Goal: Obtain resource: Download file/media

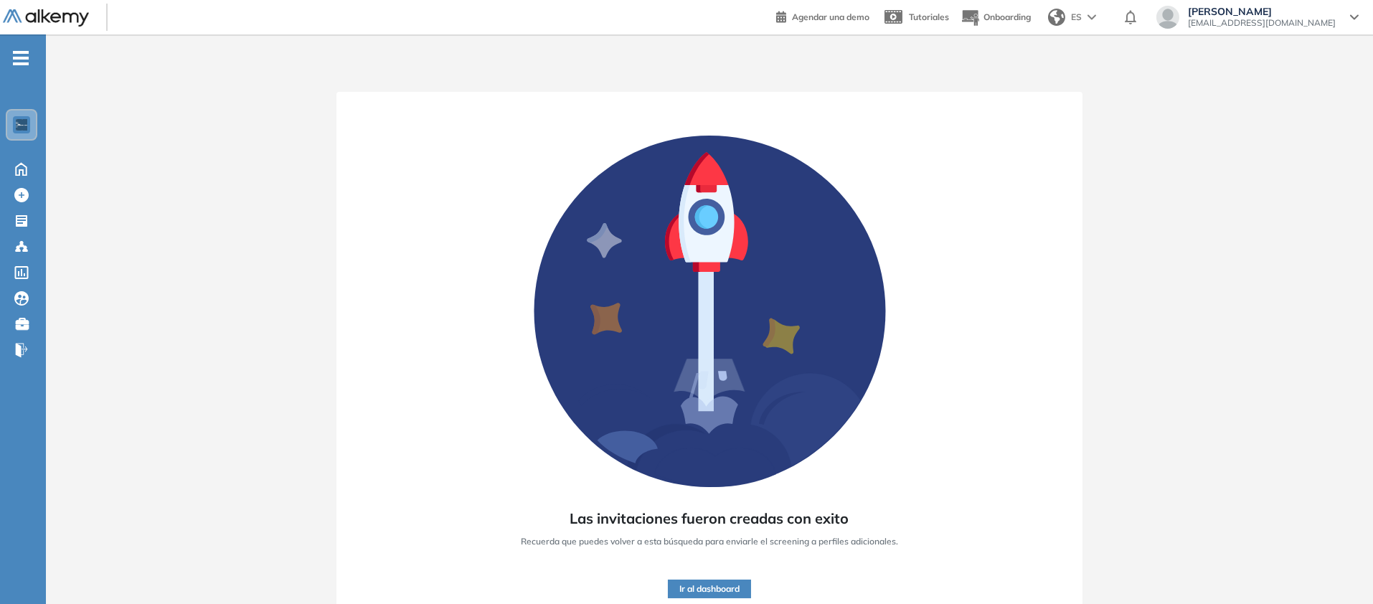
click at [89, 17] on img at bounding box center [46, 18] width 86 height 18
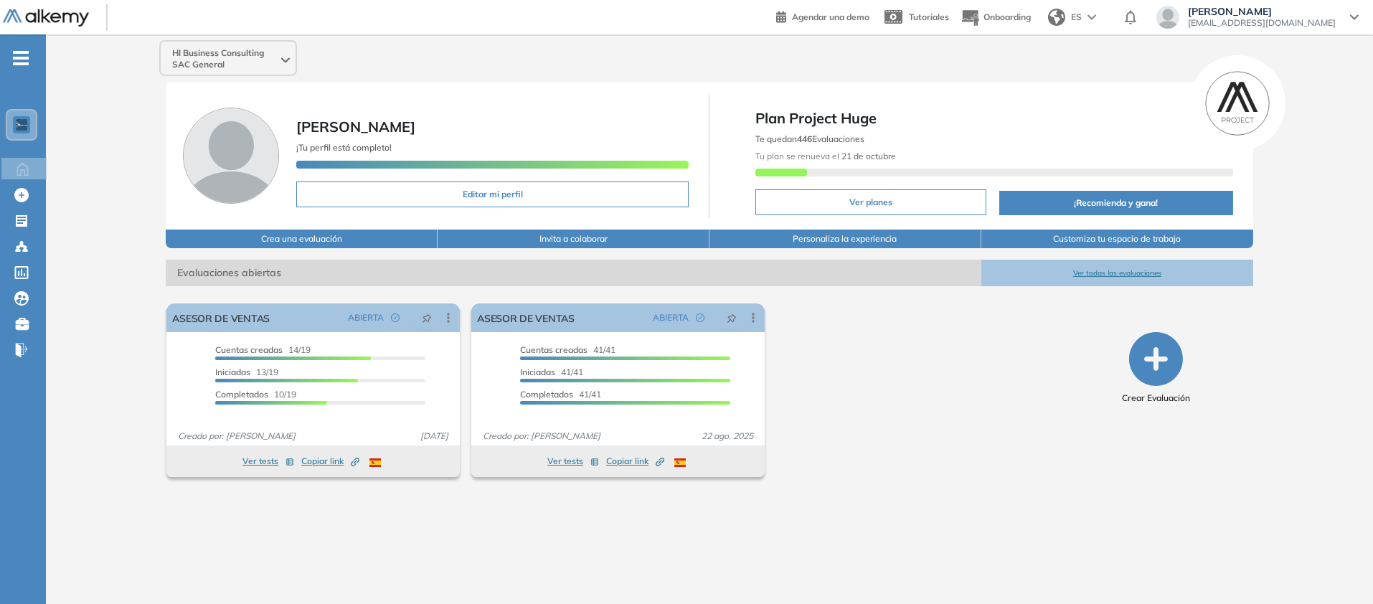
scroll to position [126, 0]
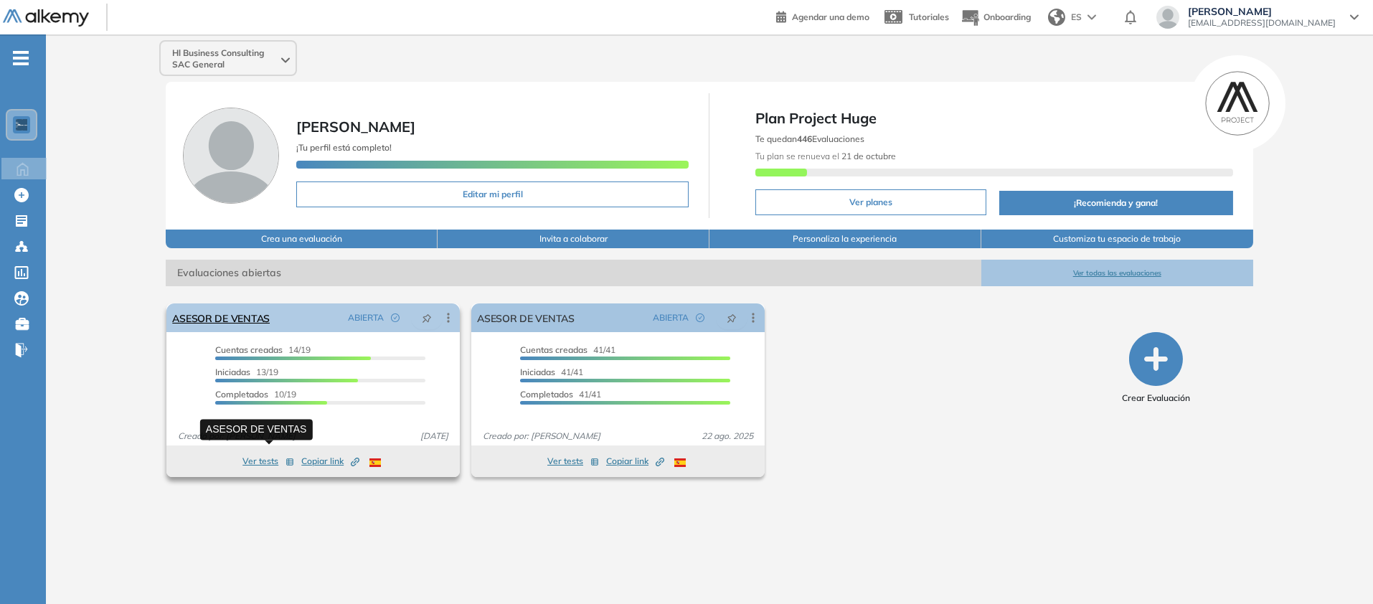
click at [270, 332] on link "ASESOR DE VENTAS" at bounding box center [221, 317] width 98 height 29
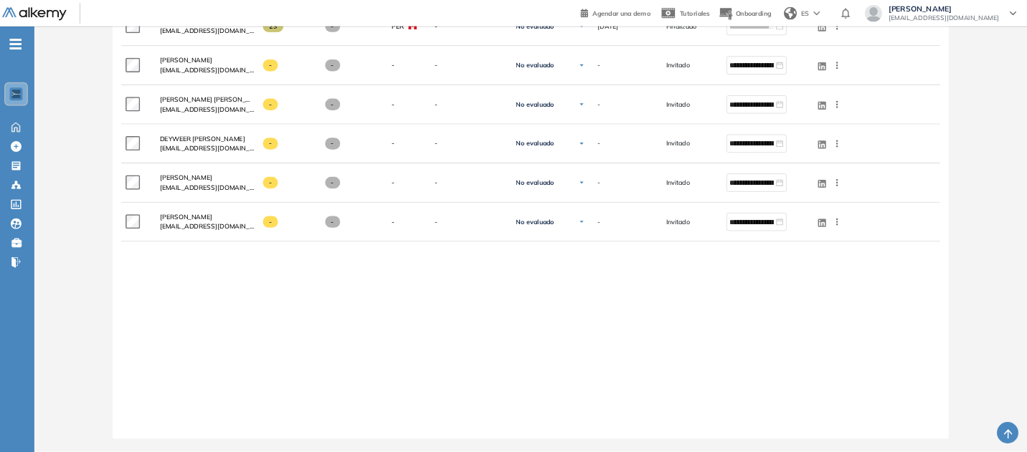
scroll to position [769, 0]
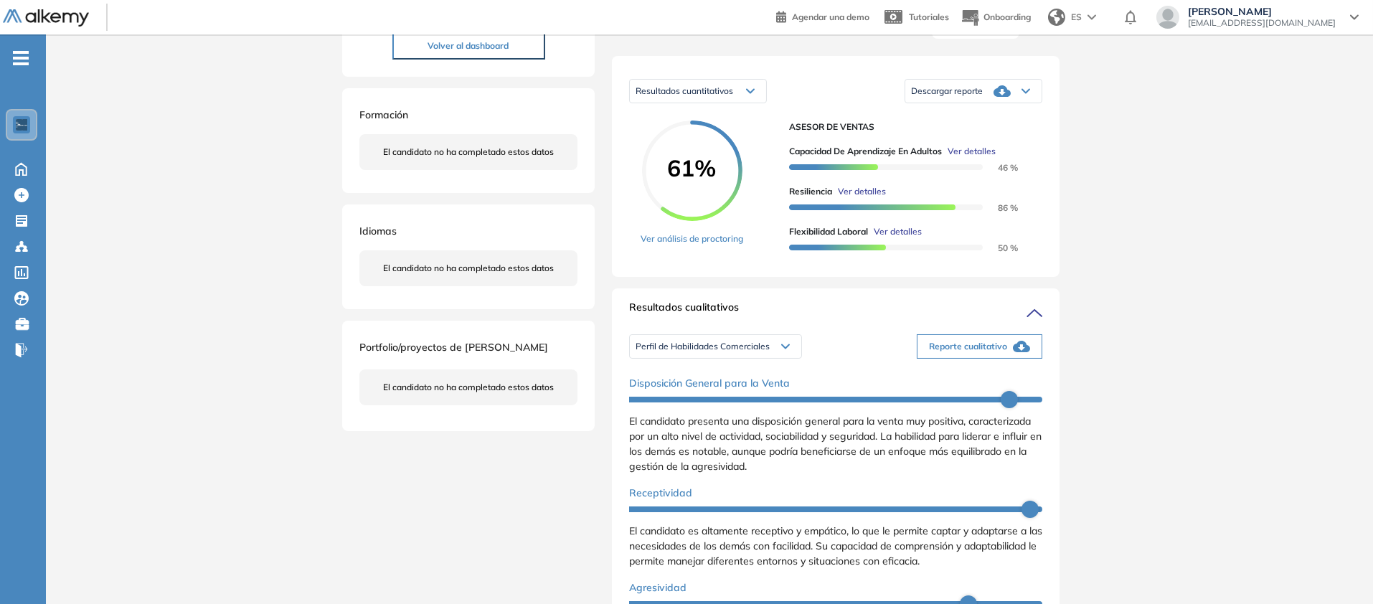
scroll to position [243, 0]
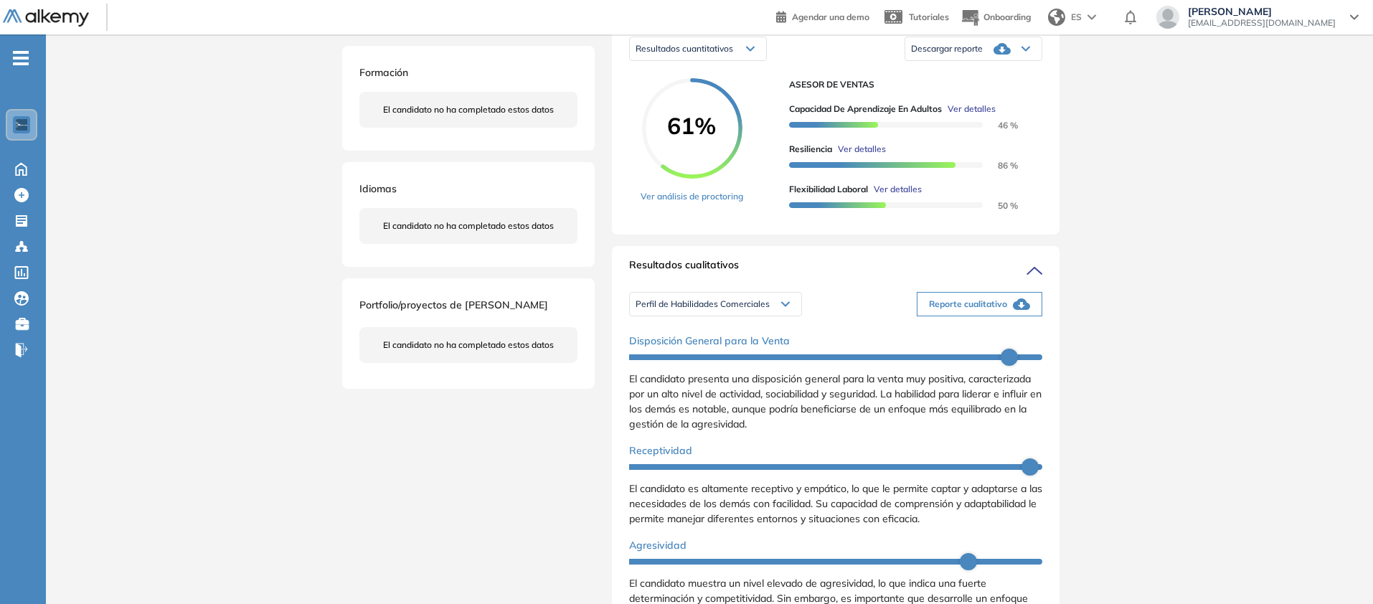
click at [982, 55] on span "Descargar reporte" at bounding box center [947, 48] width 72 height 11
click at [1018, 111] on li "Descargar informe resumido" at bounding box center [964, 104] width 107 height 14
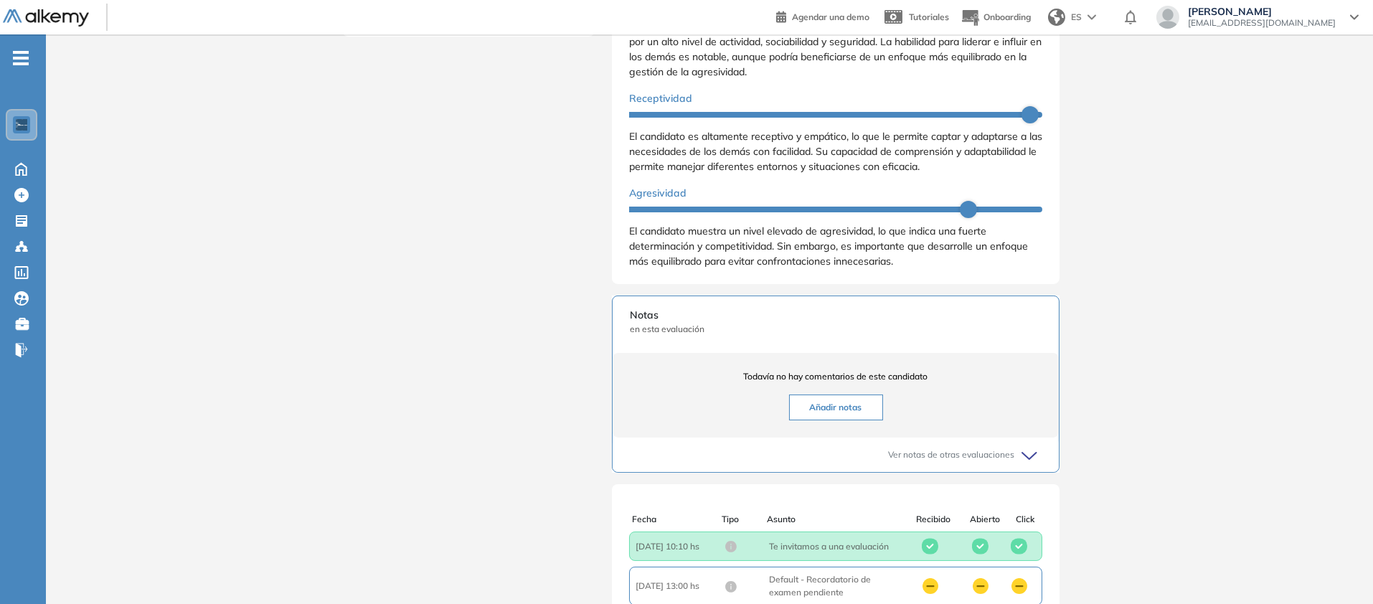
scroll to position [592, 0]
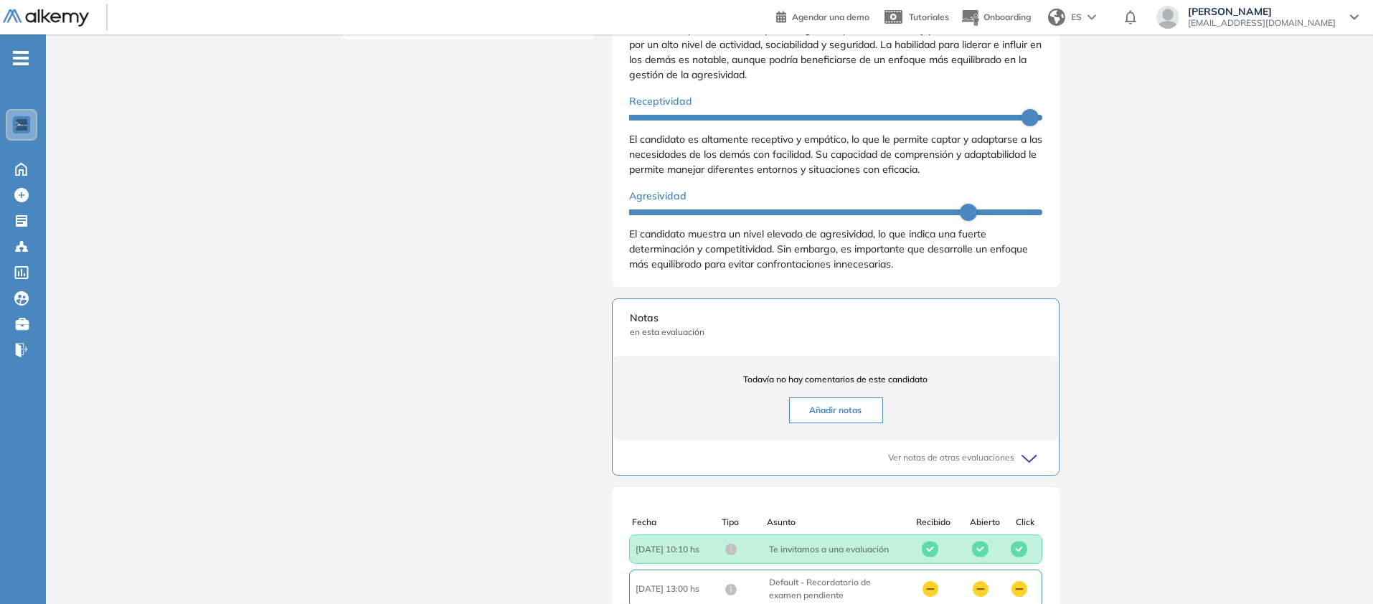
click at [701, 17] on li "Personalidad - MBTI" at bounding box center [673, 10] width 75 height 14
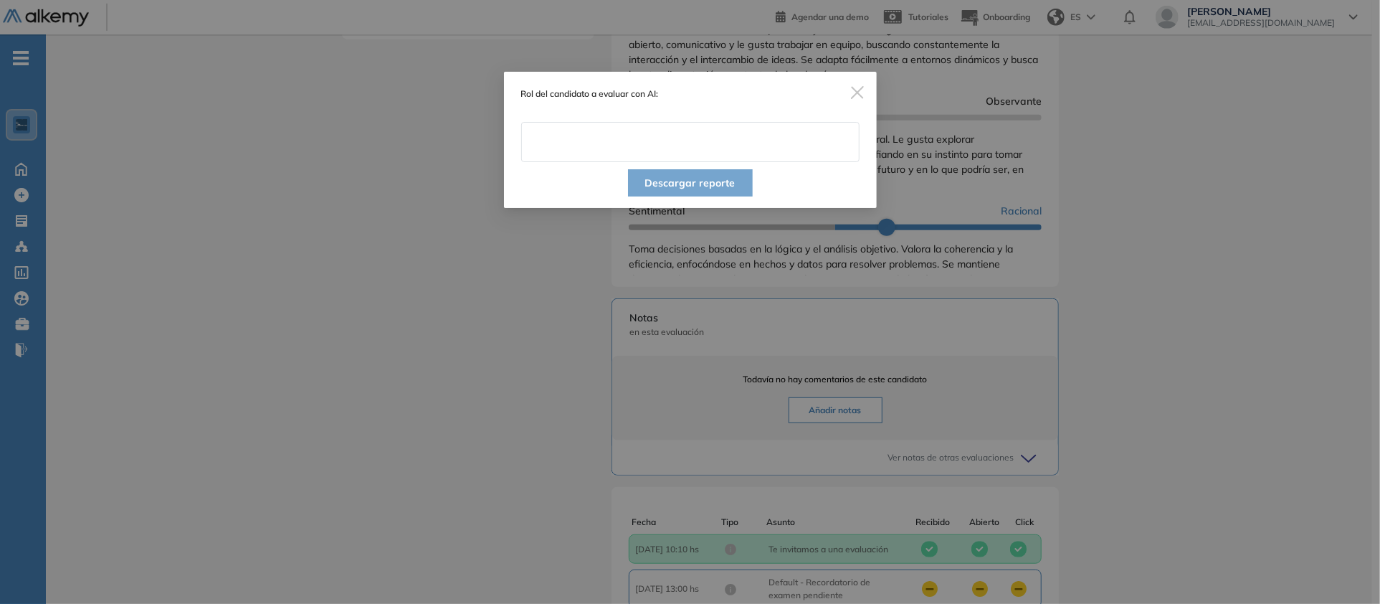
click at [735, 162] on input "text" at bounding box center [690, 142] width 338 height 40
type input "**********"
click at [722, 196] on button "Descargar reporte" at bounding box center [690, 182] width 125 height 27
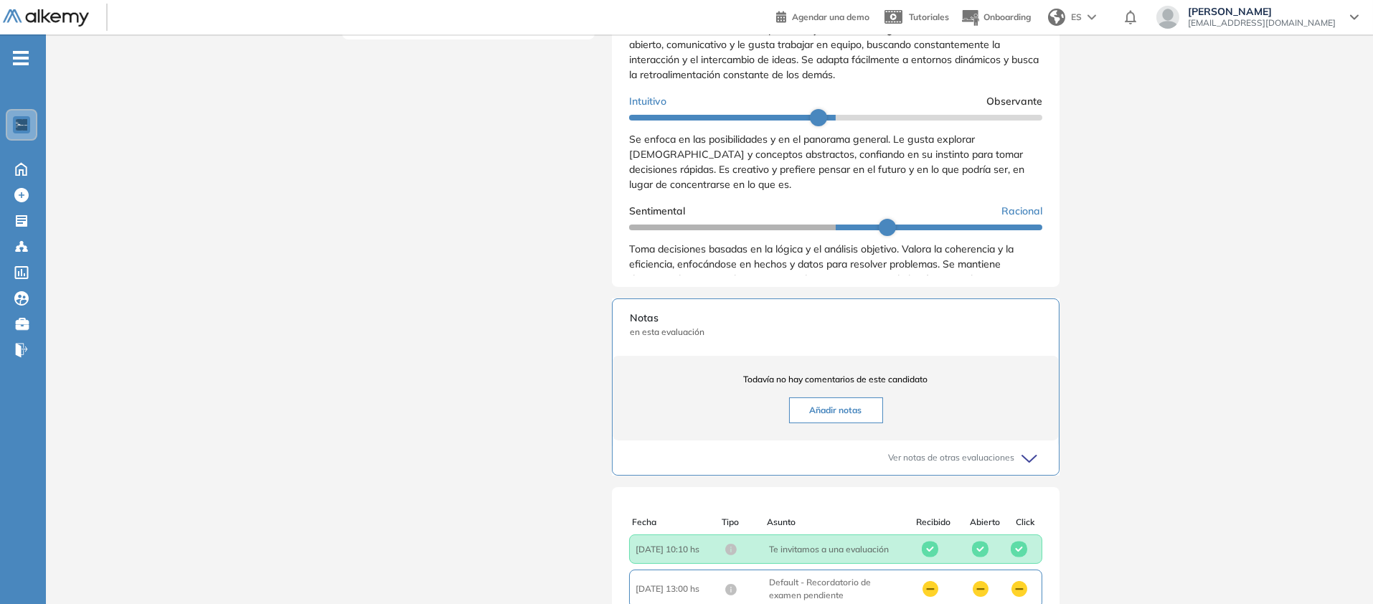
scroll to position [0, 0]
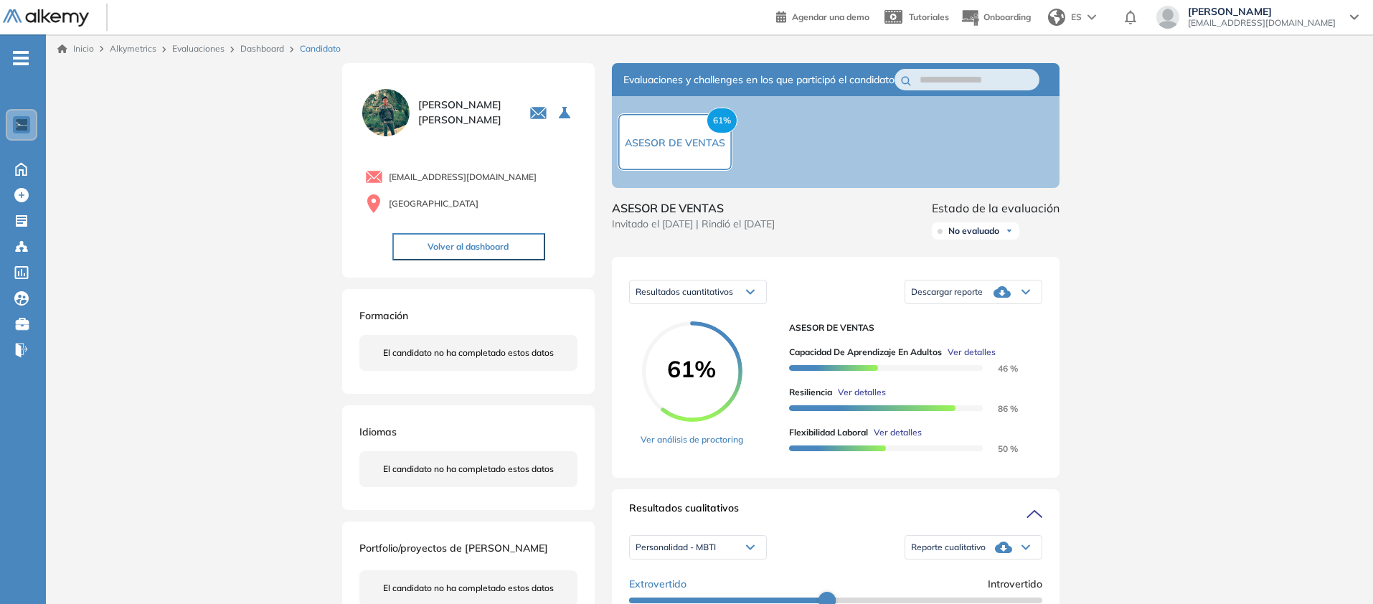
click at [88, 27] on img at bounding box center [46, 18] width 86 height 18
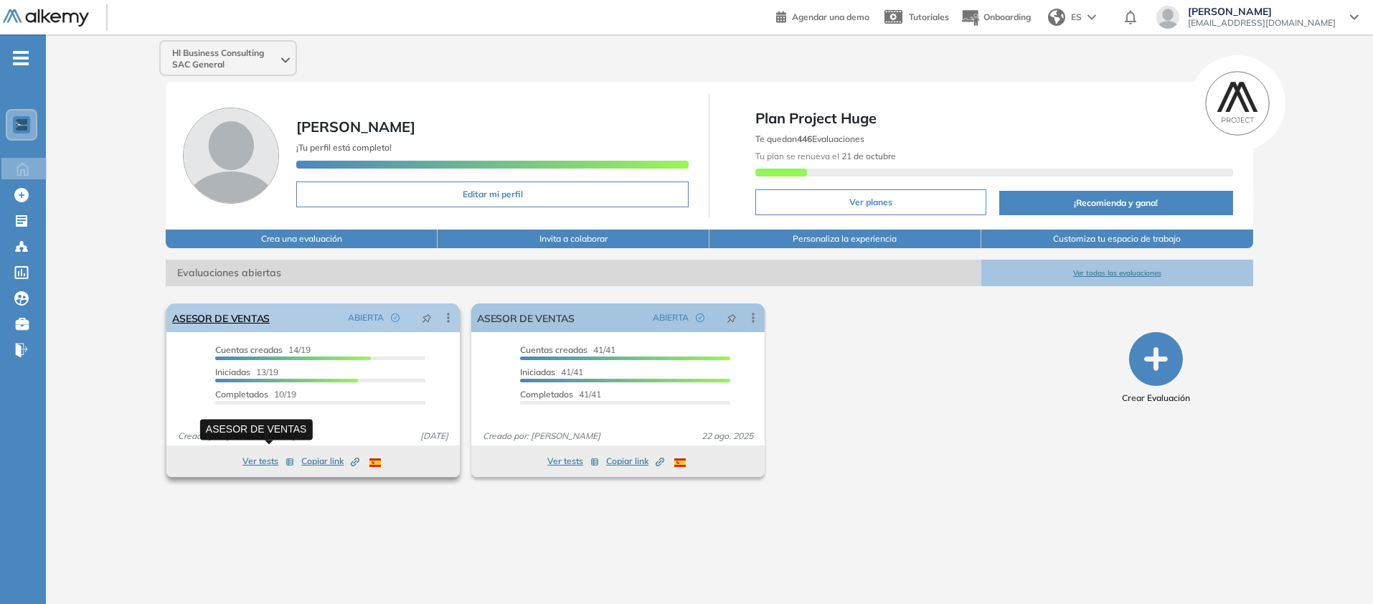
click at [270, 332] on link "ASESOR DE VENTAS" at bounding box center [221, 317] width 98 height 29
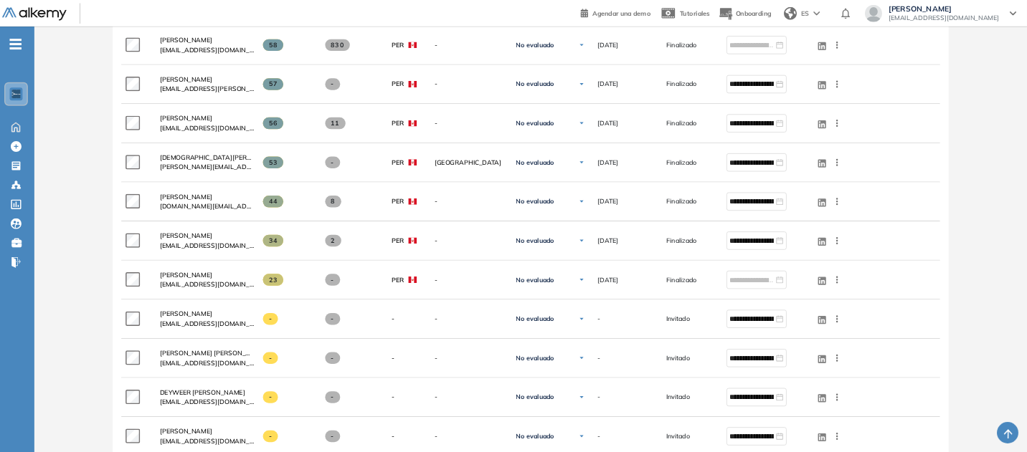
scroll to position [664, 0]
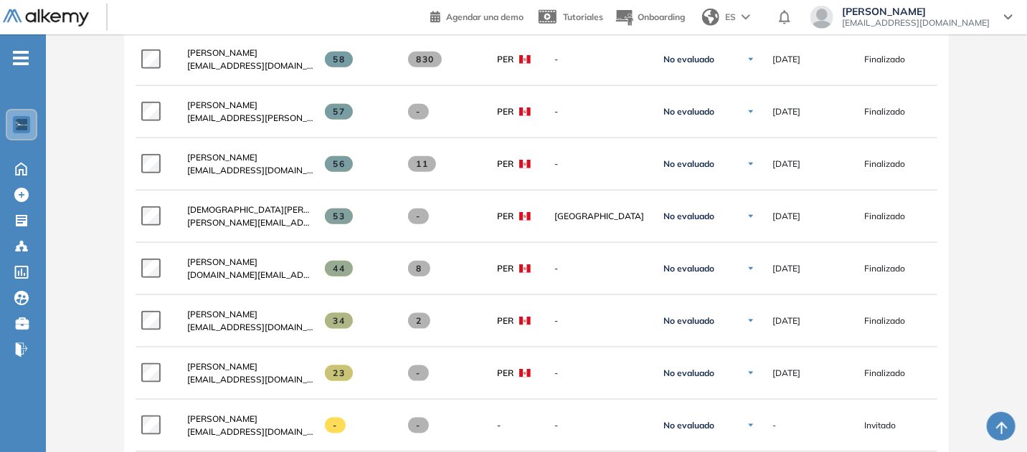
click at [257, 6] on span "[PERSON_NAME]" at bounding box center [222, 0] width 70 height 11
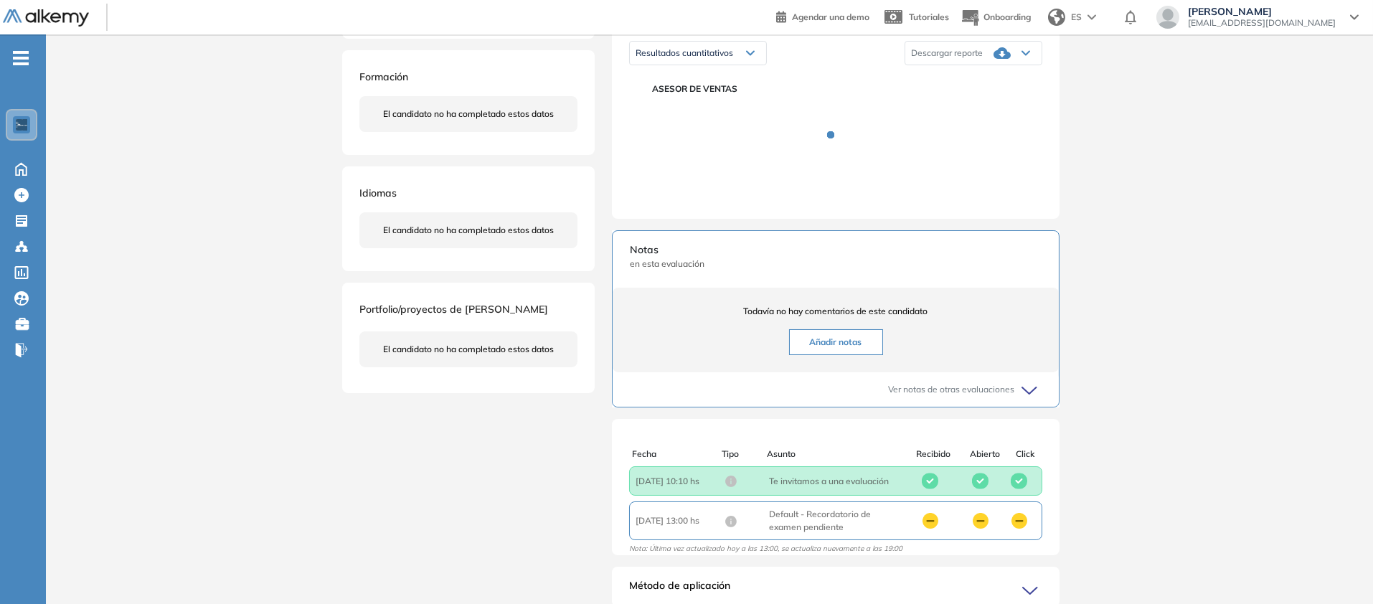
scroll to position [80, 0]
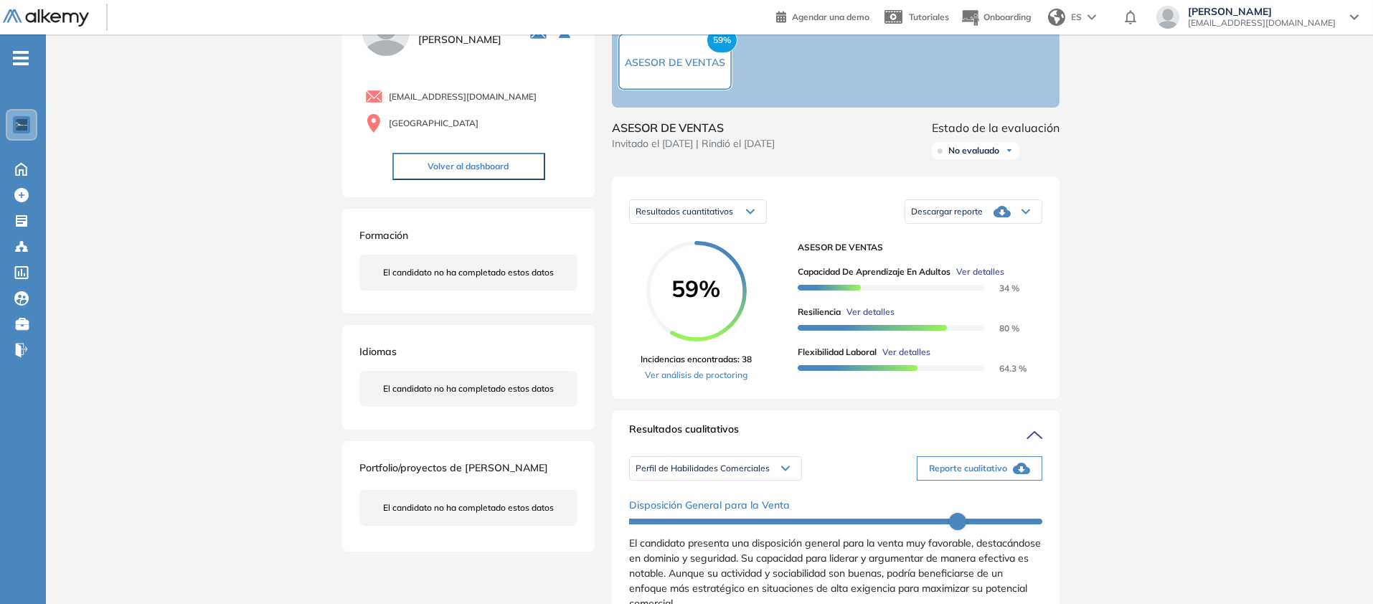
click at [1041, 226] on div "Descargar reporte" at bounding box center [973, 211] width 136 height 29
click at [1018, 274] on li "Descargar informe resumido" at bounding box center [964, 267] width 107 height 14
click at [1076, 417] on div "Evaluaciones y challenges en los que participó el candidato 59% ASESOR DE VENTA…" at bounding box center [835, 594] width 482 height 1223
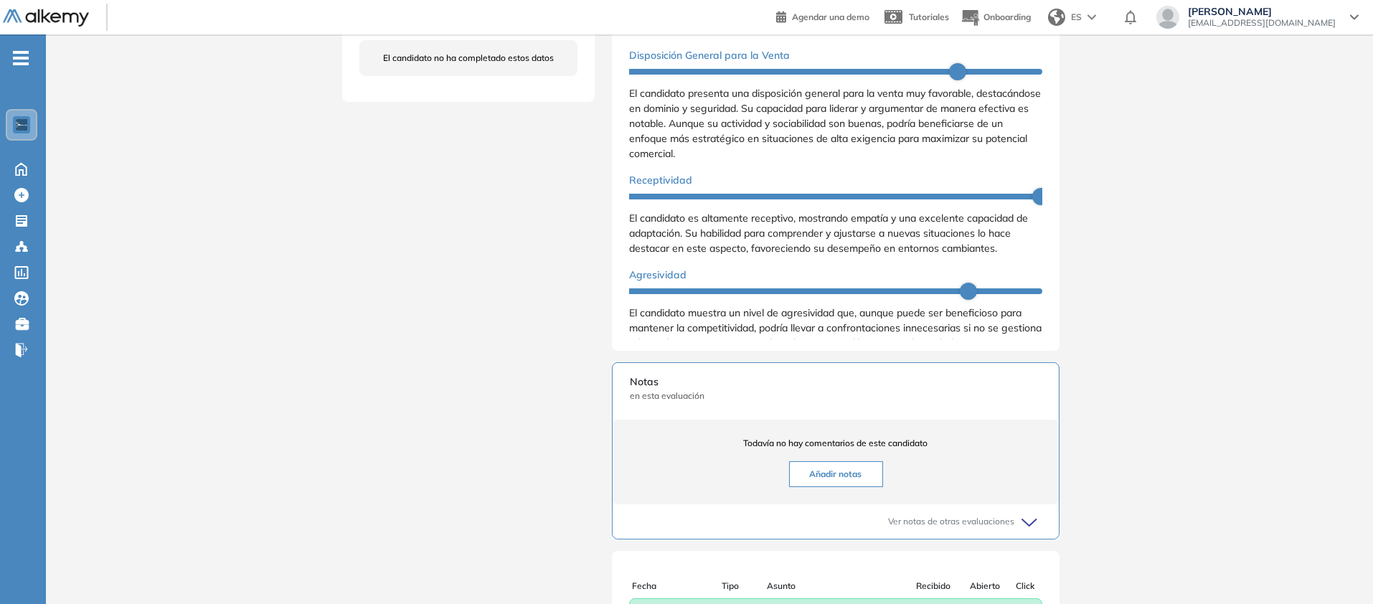
scroll to position [640, 0]
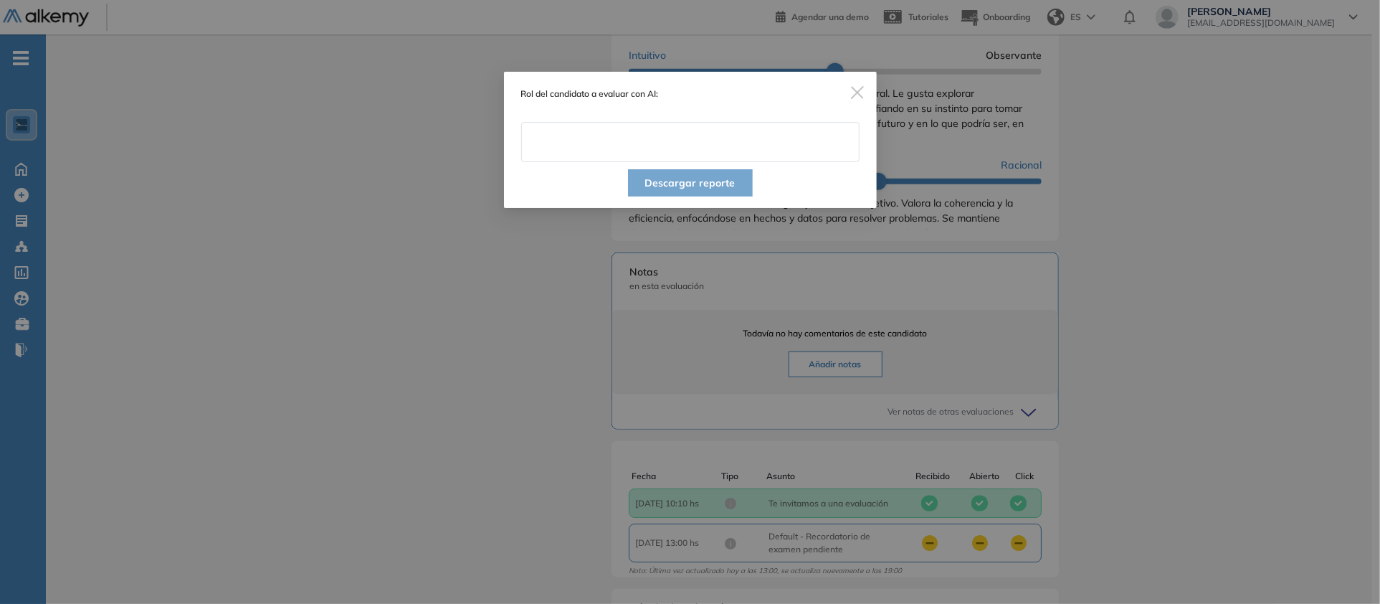
click at [828, 162] on input "text" at bounding box center [690, 142] width 338 height 40
type input "**********"
click at [705, 196] on button "Descargar reporte" at bounding box center [690, 182] width 125 height 27
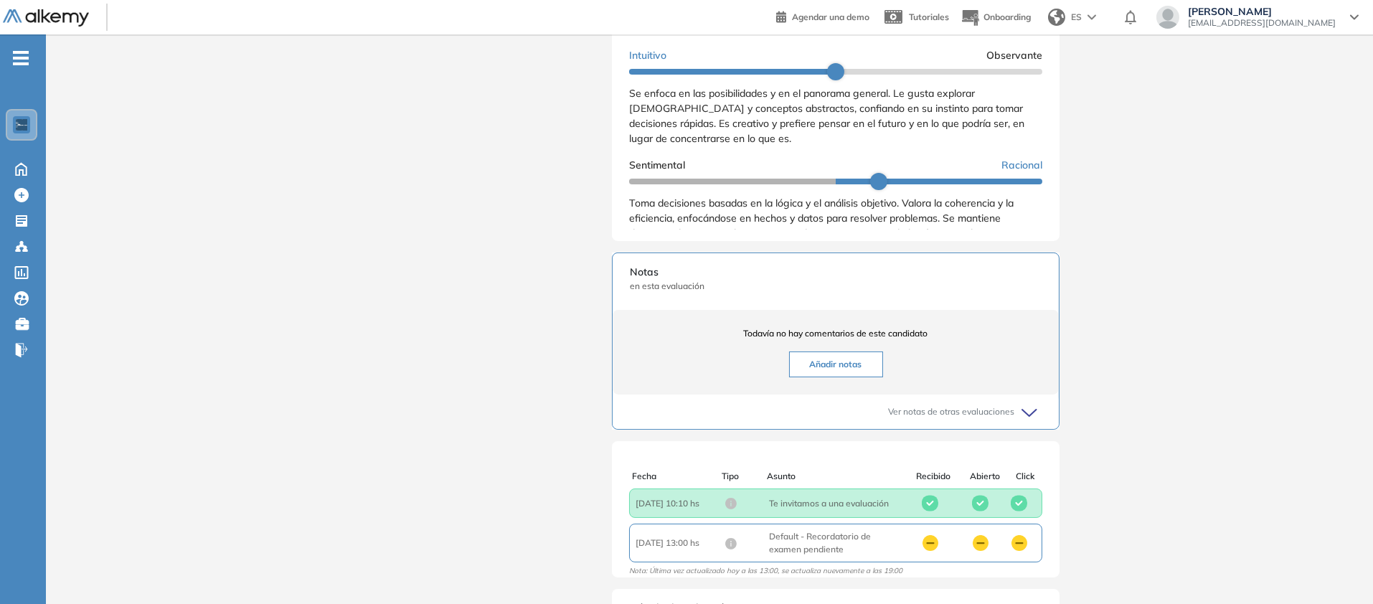
click at [397, 432] on div "[PERSON_NAME] 0 . ASESOR DE VENTAS 1 . ASESOR DE VENTAS [EMAIL_ADDRESS][DOMAIN_…" at bounding box center [709, 34] width 734 height 1223
click at [89, 27] on img at bounding box center [46, 18] width 86 height 18
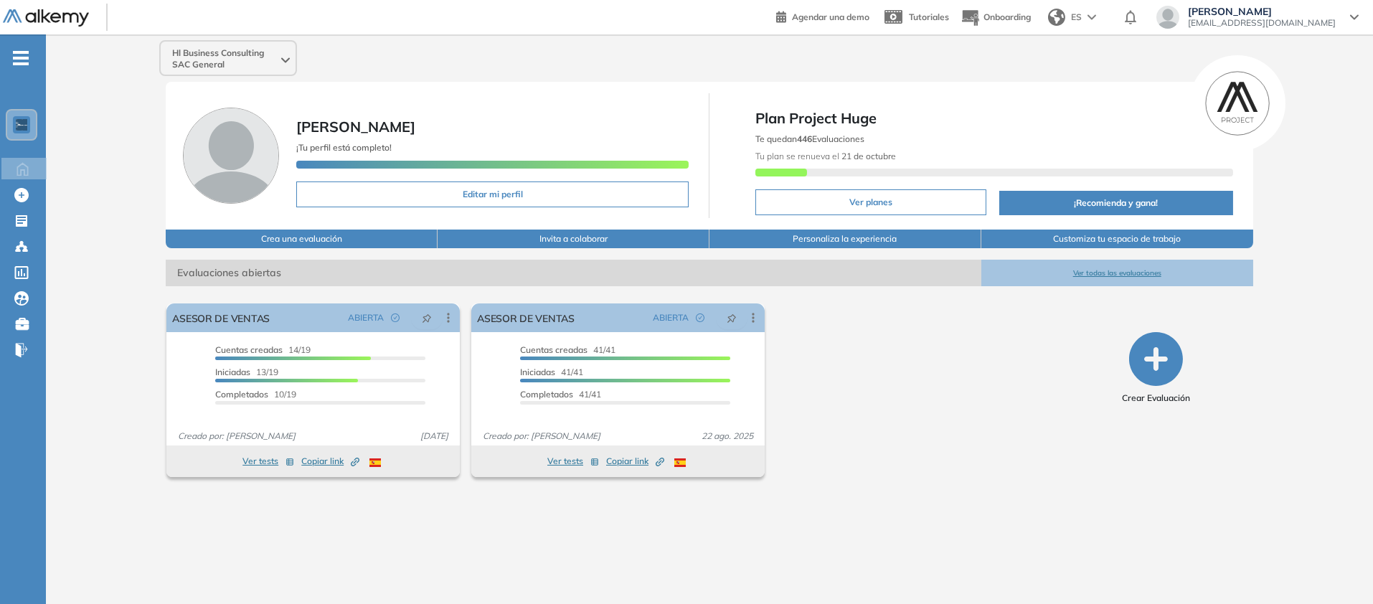
scroll to position [33, 0]
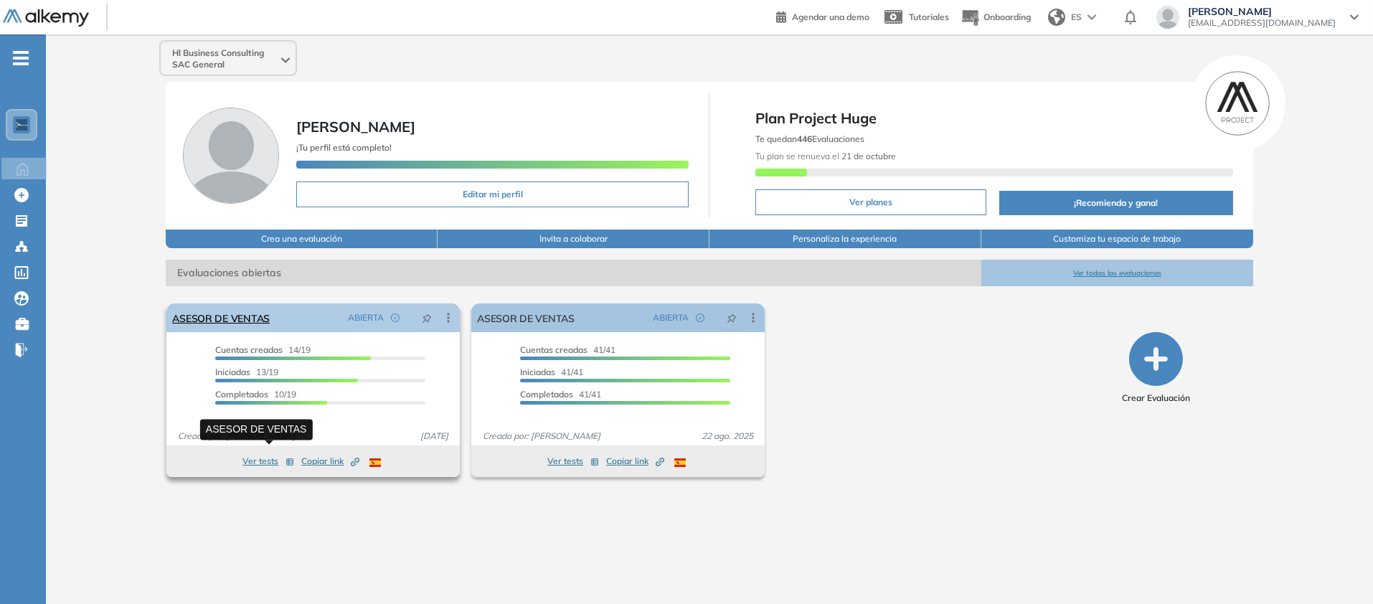
click at [270, 332] on link "ASESOR DE VENTAS" at bounding box center [221, 317] width 98 height 29
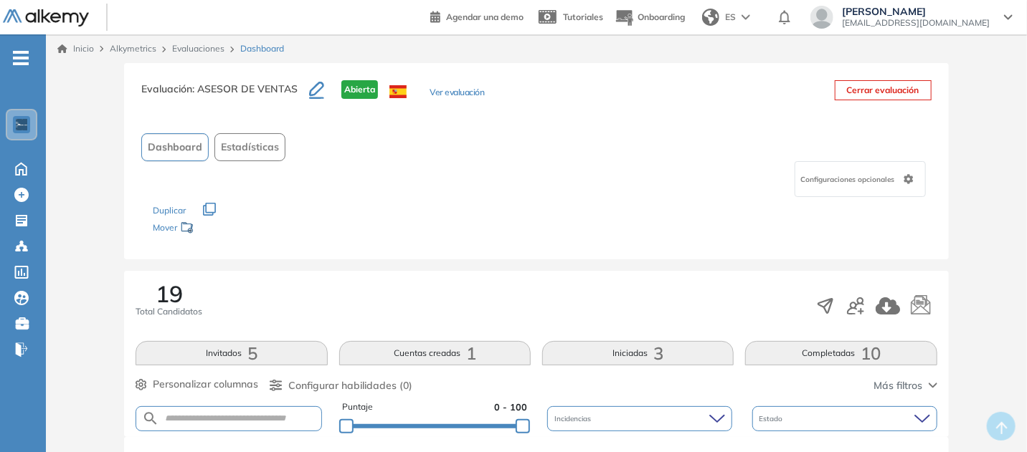
click at [89, 22] on img at bounding box center [46, 18] width 86 height 18
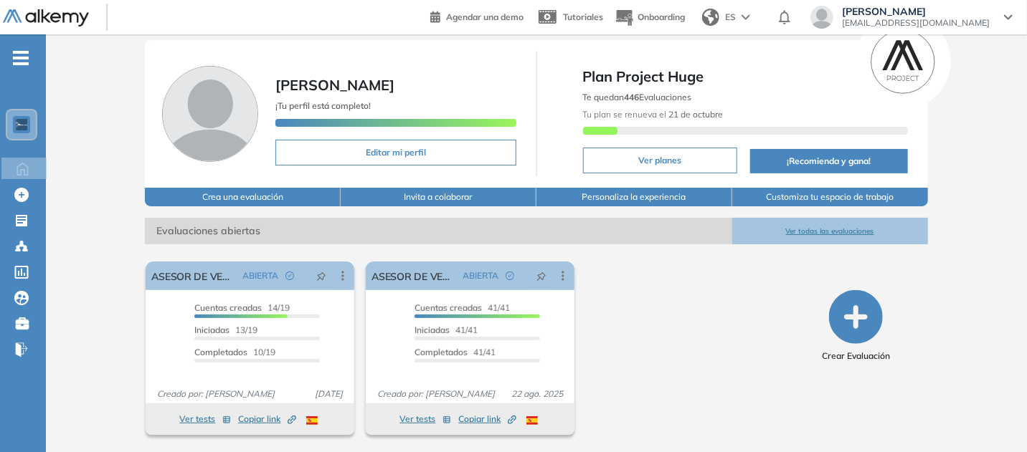
scroll to position [262, 0]
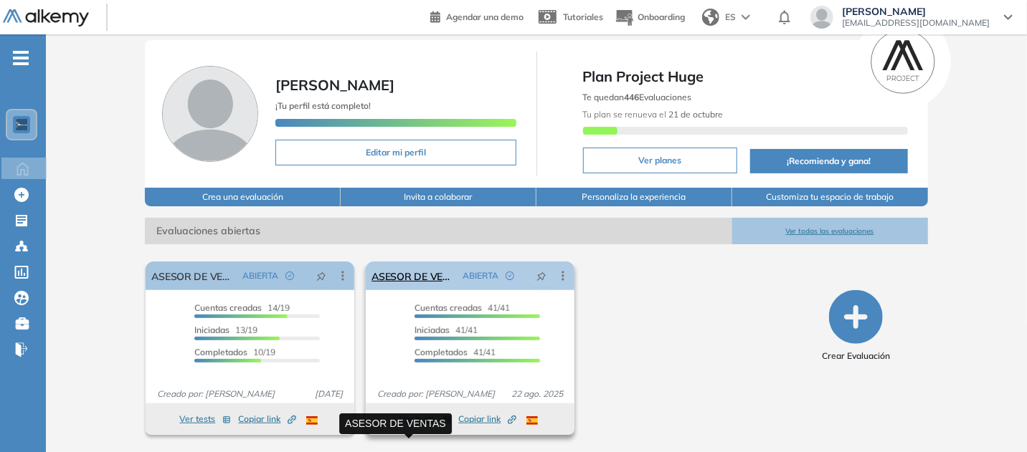
click at [408, 262] on link "ASESOR DE VENTAS" at bounding box center [413, 276] width 85 height 29
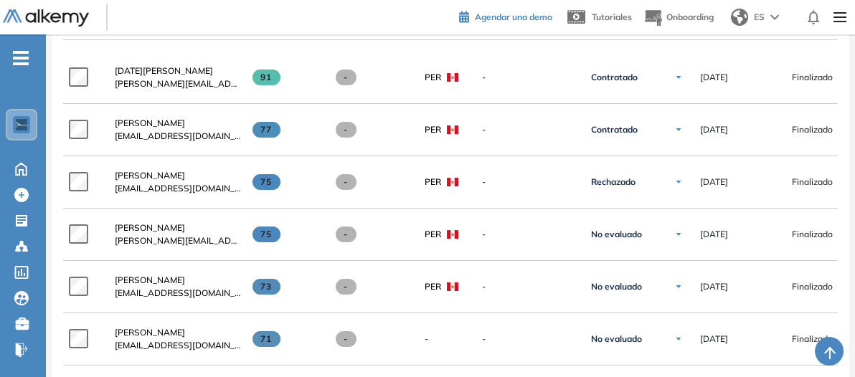
scroll to position [481, 0]
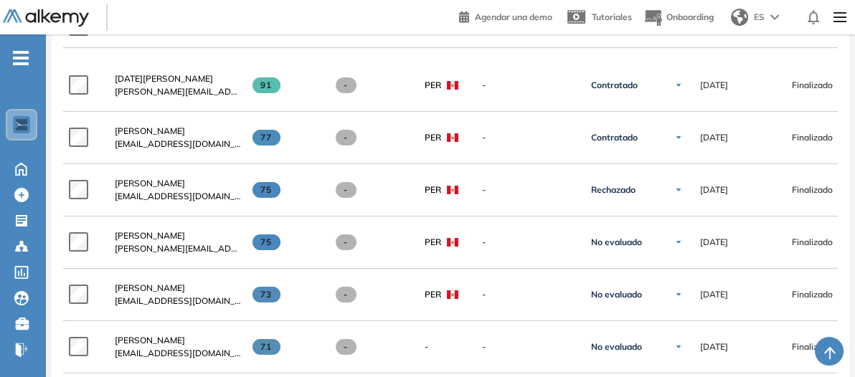
click at [67, 27] on img at bounding box center [46, 18] width 86 height 18
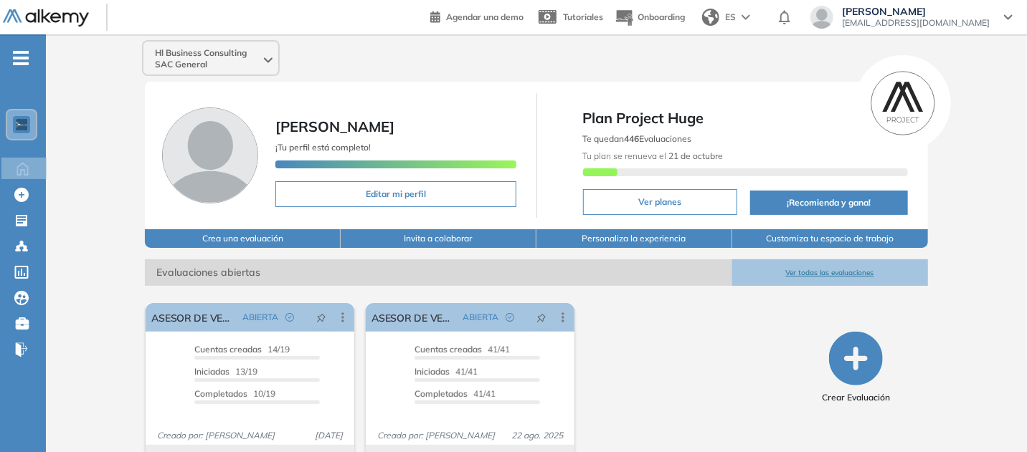
click at [89, 27] on img at bounding box center [46, 18] width 86 height 18
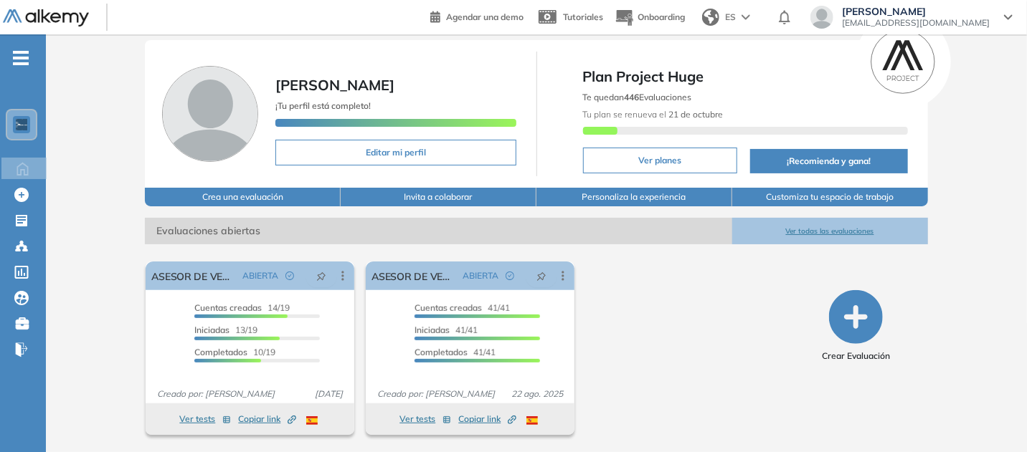
scroll to position [326, 0]
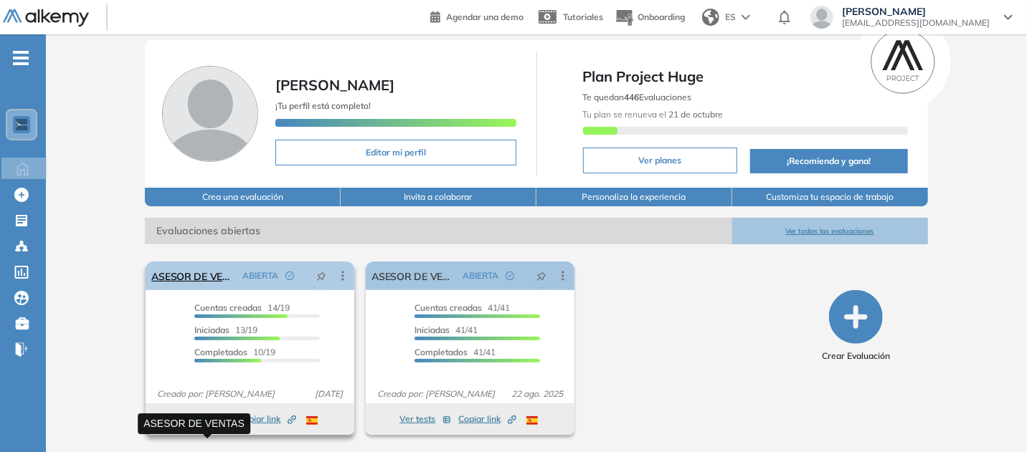
click at [215, 262] on link "ASESOR DE VENTAS" at bounding box center [193, 276] width 85 height 29
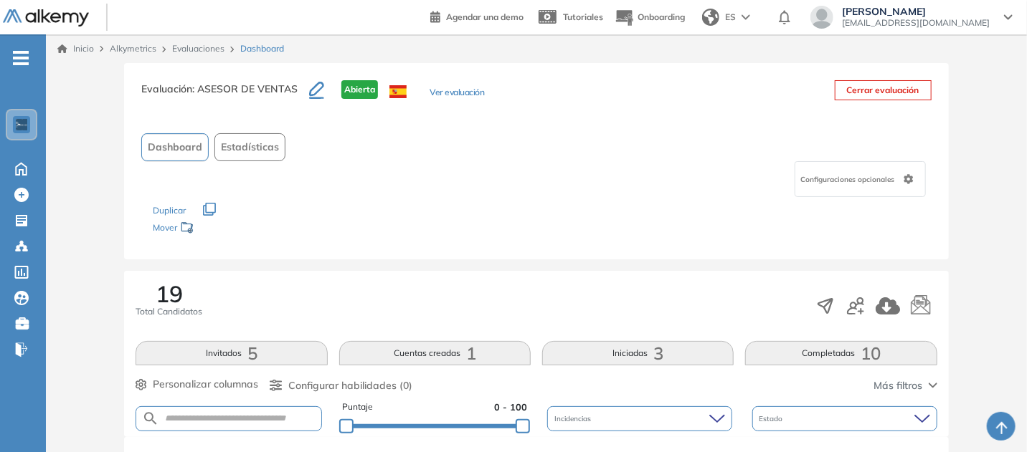
scroll to position [577, 0]
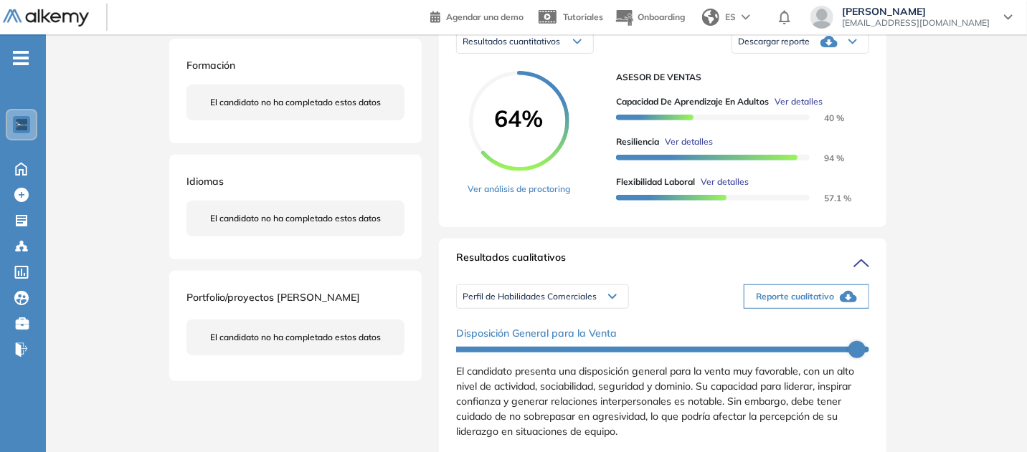
scroll to position [323, 0]
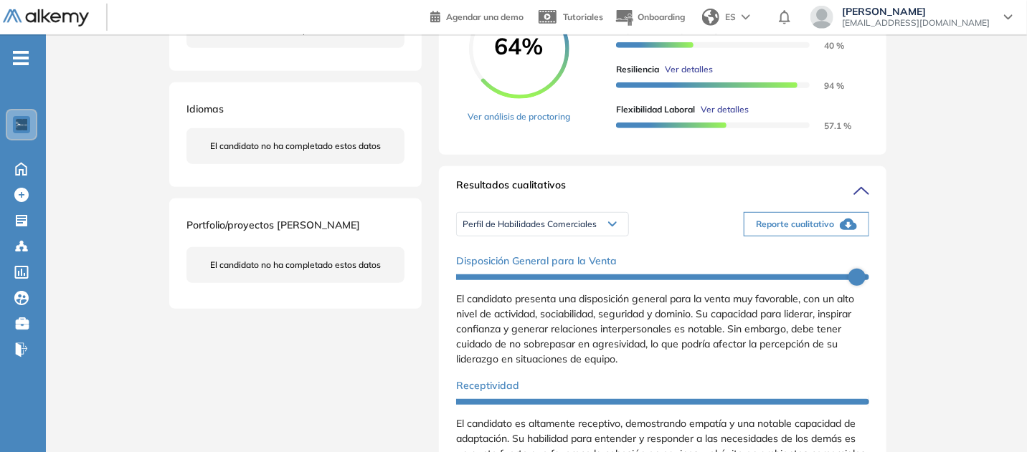
click at [845, 21] on li "Descargar informe resumido" at bounding box center [792, 13] width 107 height 14
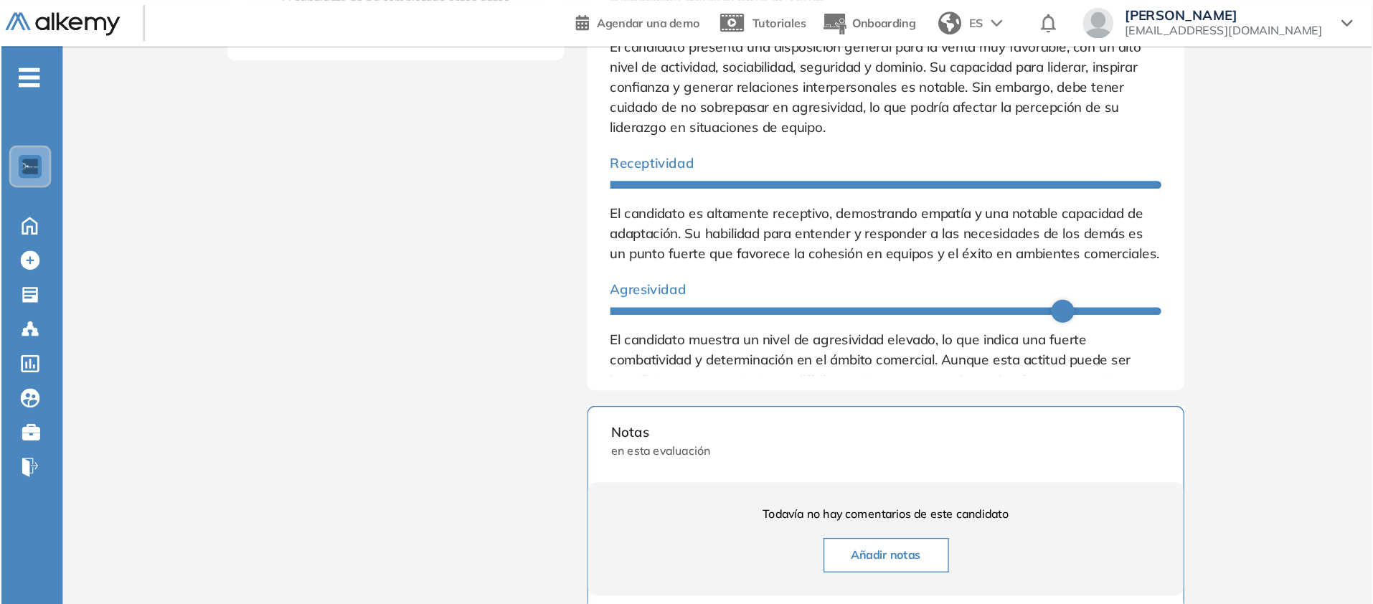
scroll to position [606, 0]
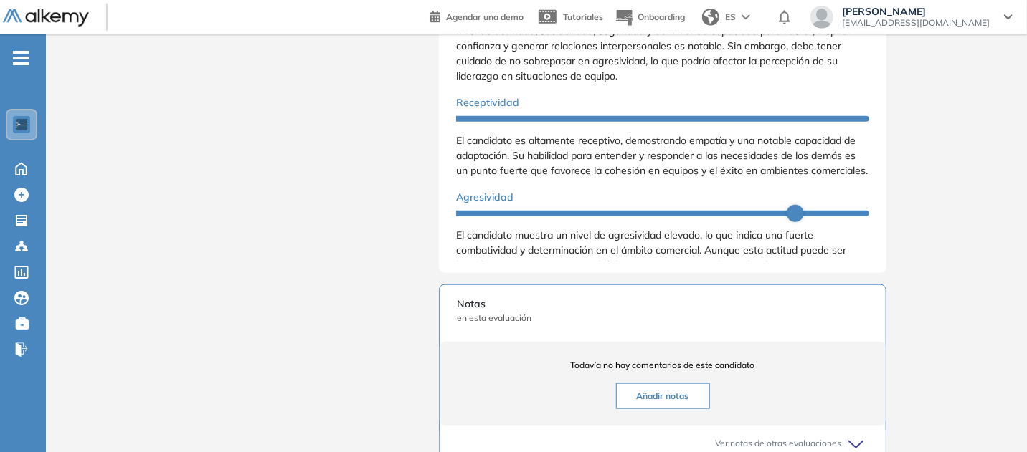
click at [904, 316] on div "Evaluaciones y challenges en los que participó el candidato 64% ASESOR DE VENTA…" at bounding box center [663, 112] width 482 height 1311
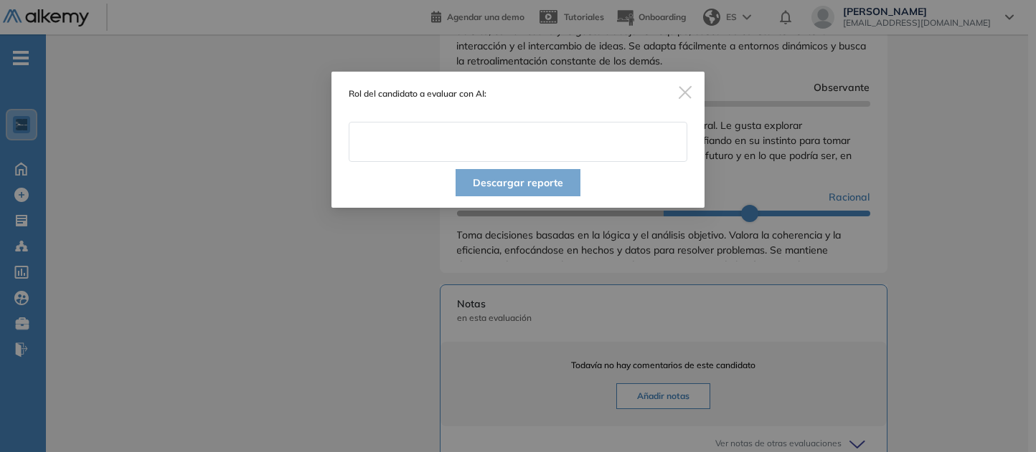
click at [529, 162] on input "text" at bounding box center [518, 142] width 338 height 40
type input "**********"
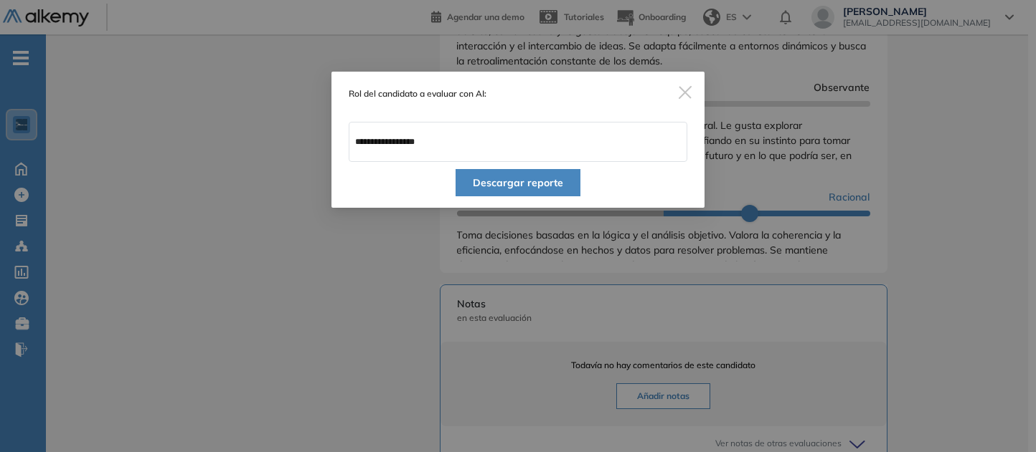
click at [530, 196] on button "Descargar reporte" at bounding box center [517, 182] width 125 height 27
